Goal: Task Accomplishment & Management: Use online tool/utility

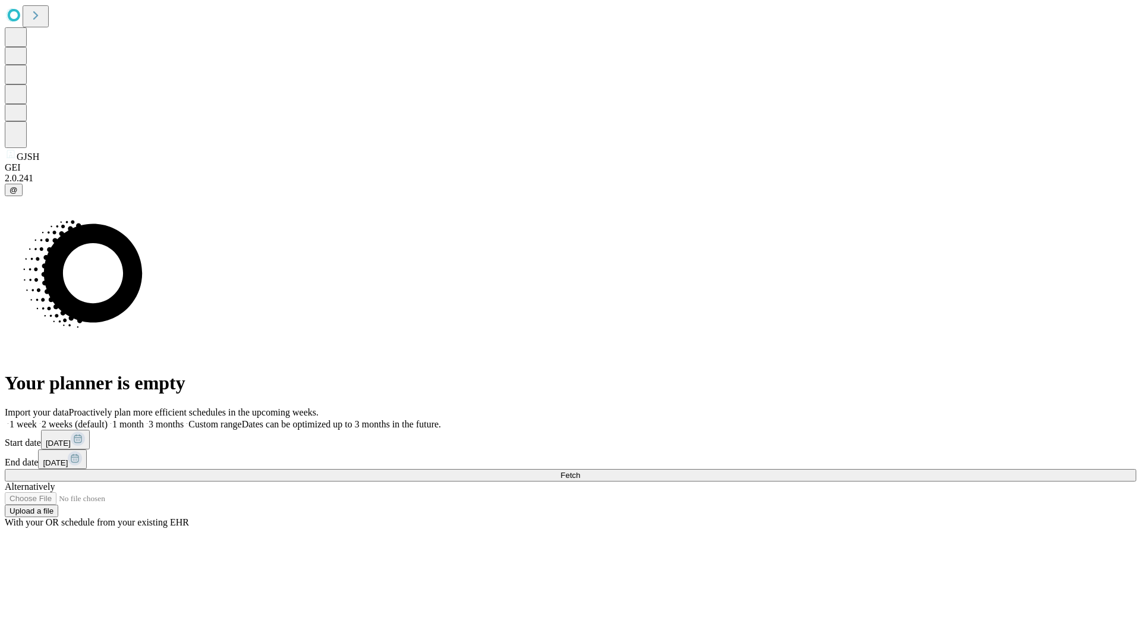
click at [580, 470] on span "Fetch" at bounding box center [570, 474] width 20 height 9
